Goal: Task Accomplishment & Management: Manage account settings

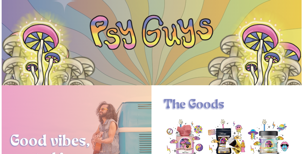
scroll to position [11, 0]
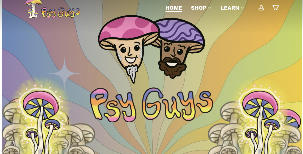
click at [261, 8] on span "Main Menu" at bounding box center [261, 7] width 5 height 5
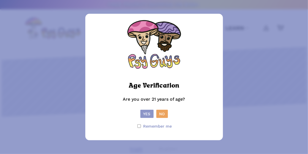
click at [144, 114] on button "Yes" at bounding box center [146, 114] width 13 height 8
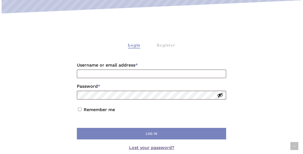
scroll to position [106, 0]
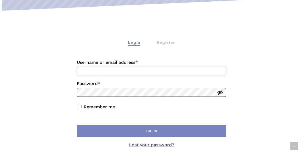
click at [179, 71] on input "Username or email address * Required" at bounding box center [152, 71] width 150 height 9
type input "**********"
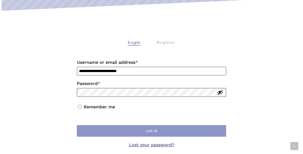
click at [142, 131] on button "Log in" at bounding box center [152, 131] width 150 height 12
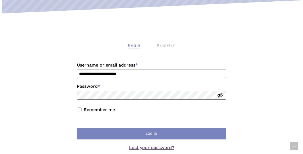
scroll to position [105, 0]
